Goal: Navigation & Orientation: Find specific page/section

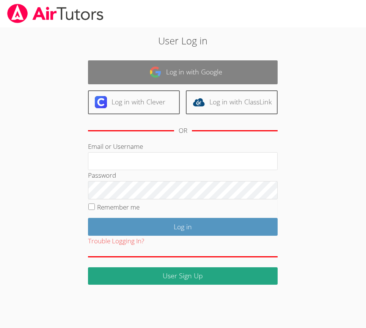
click at [194, 74] on link "Log in with Google" at bounding box center [183, 72] width 190 height 24
